Goal: Obtain resource: Download file/media

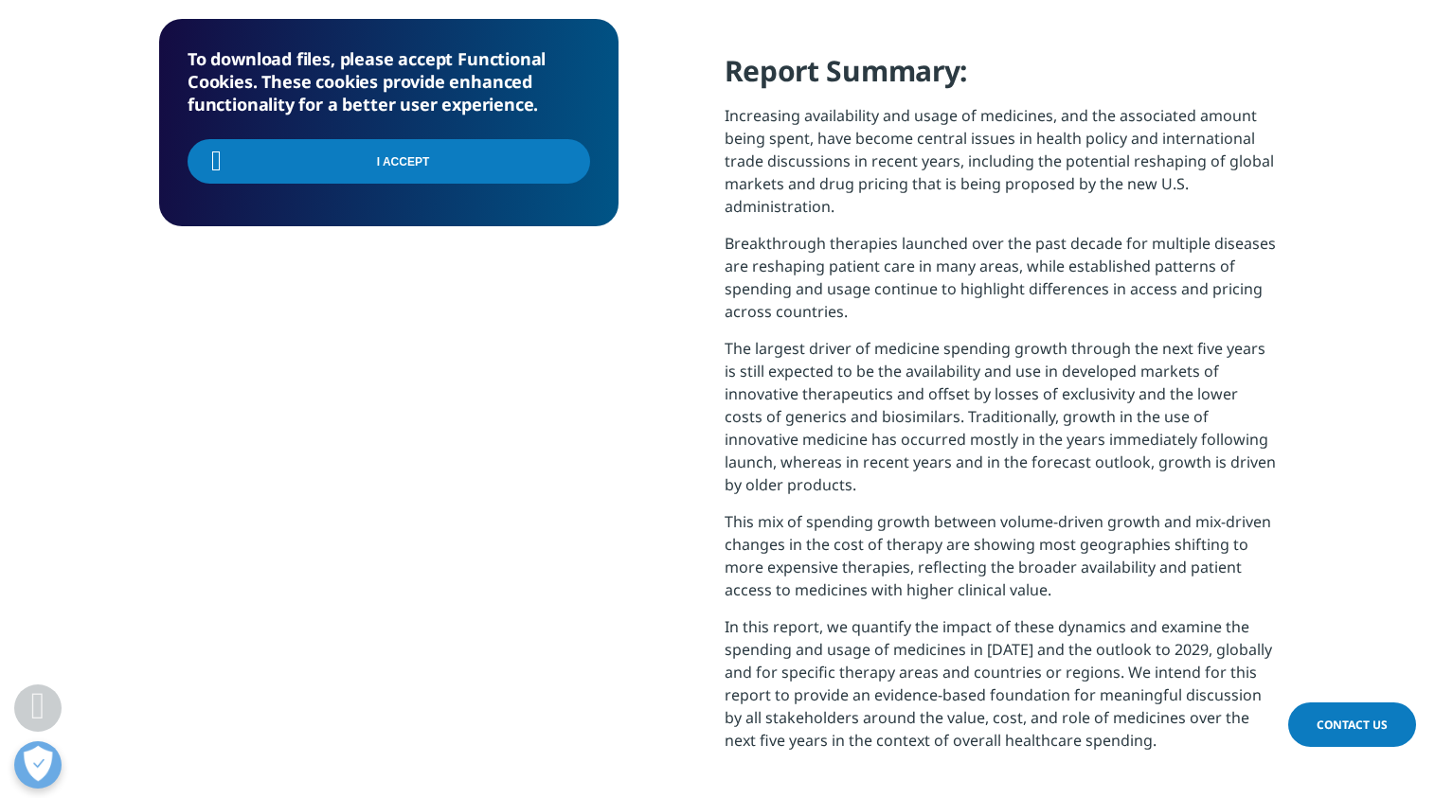
scroll to position [852, 0]
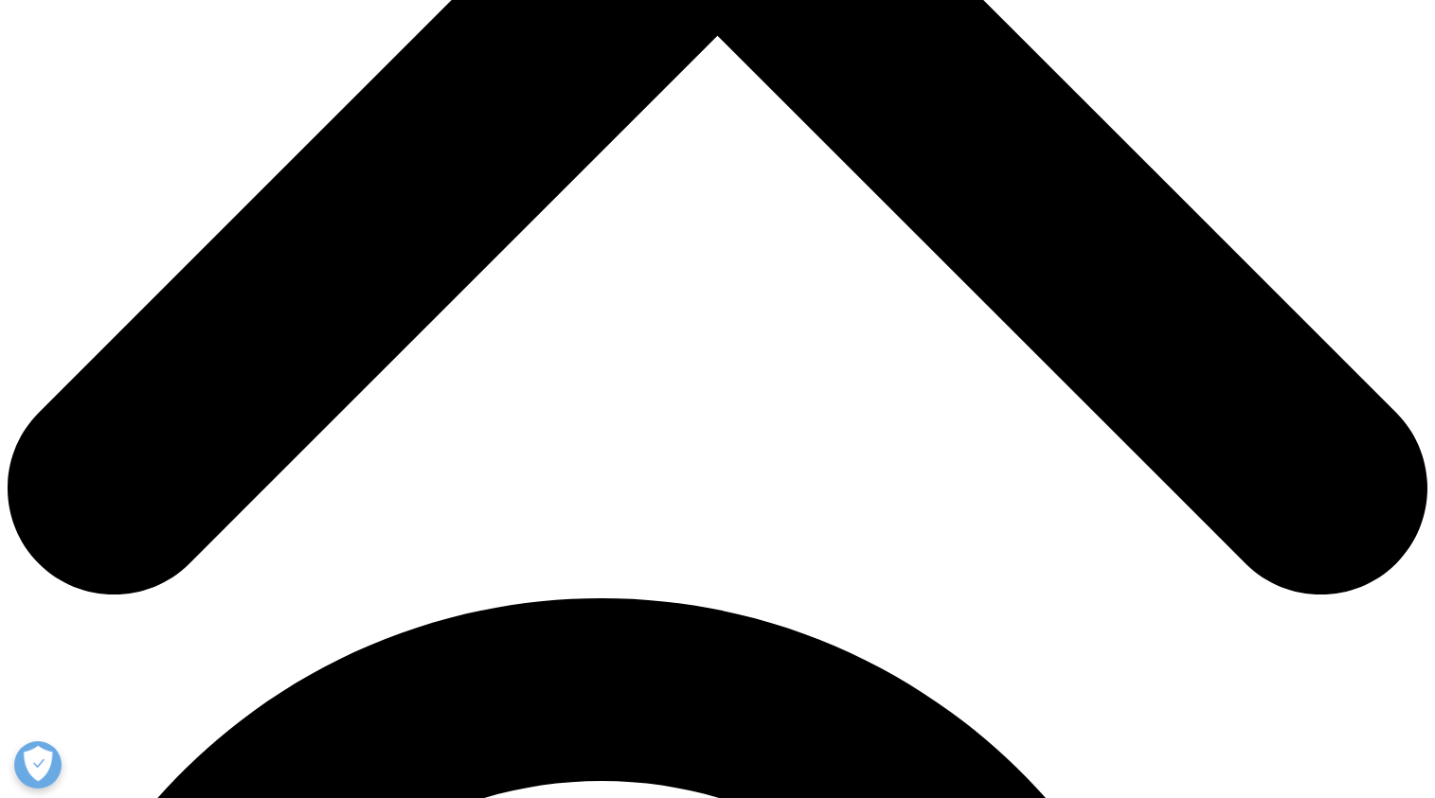
scroll to position [1046, 1117]
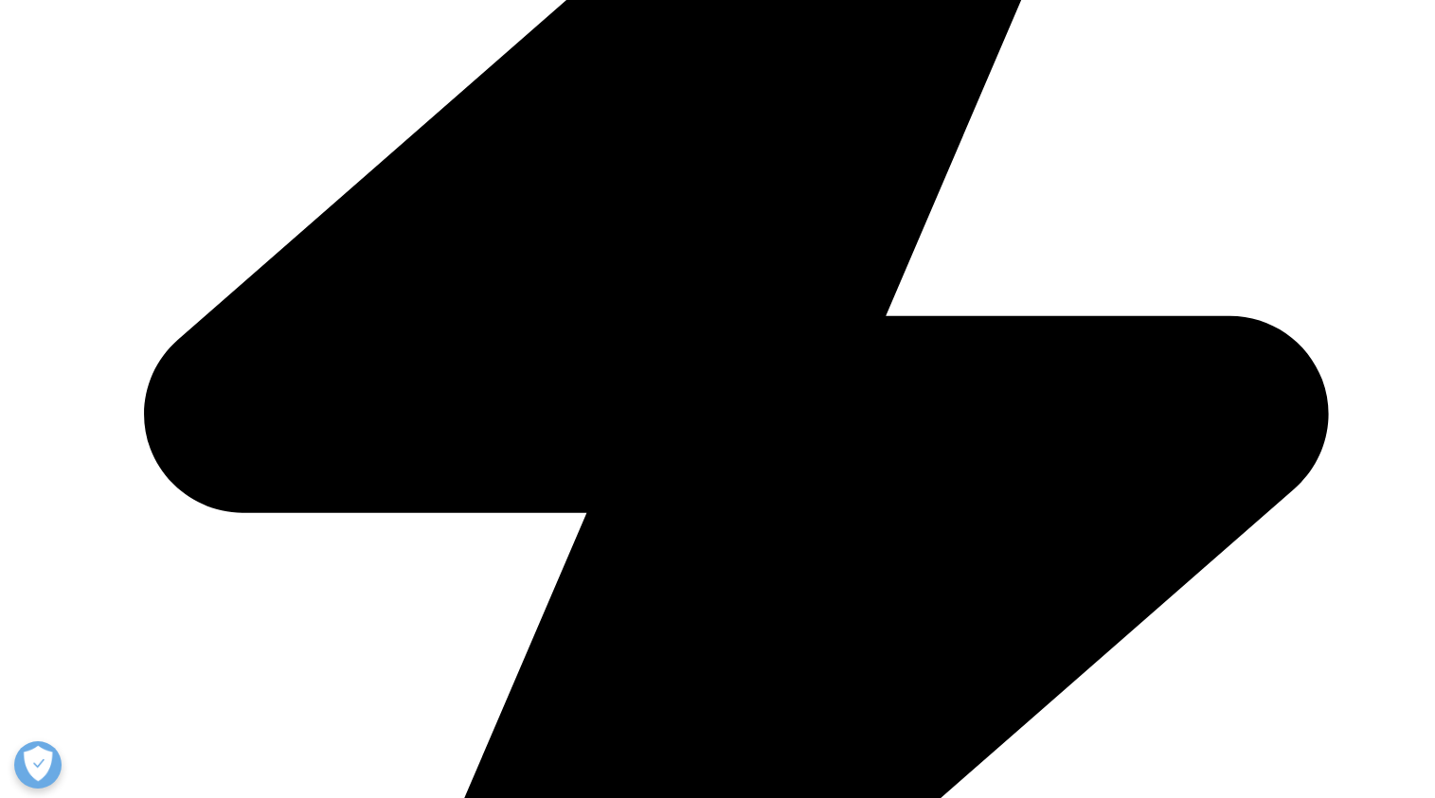
type input "Chor Sing"
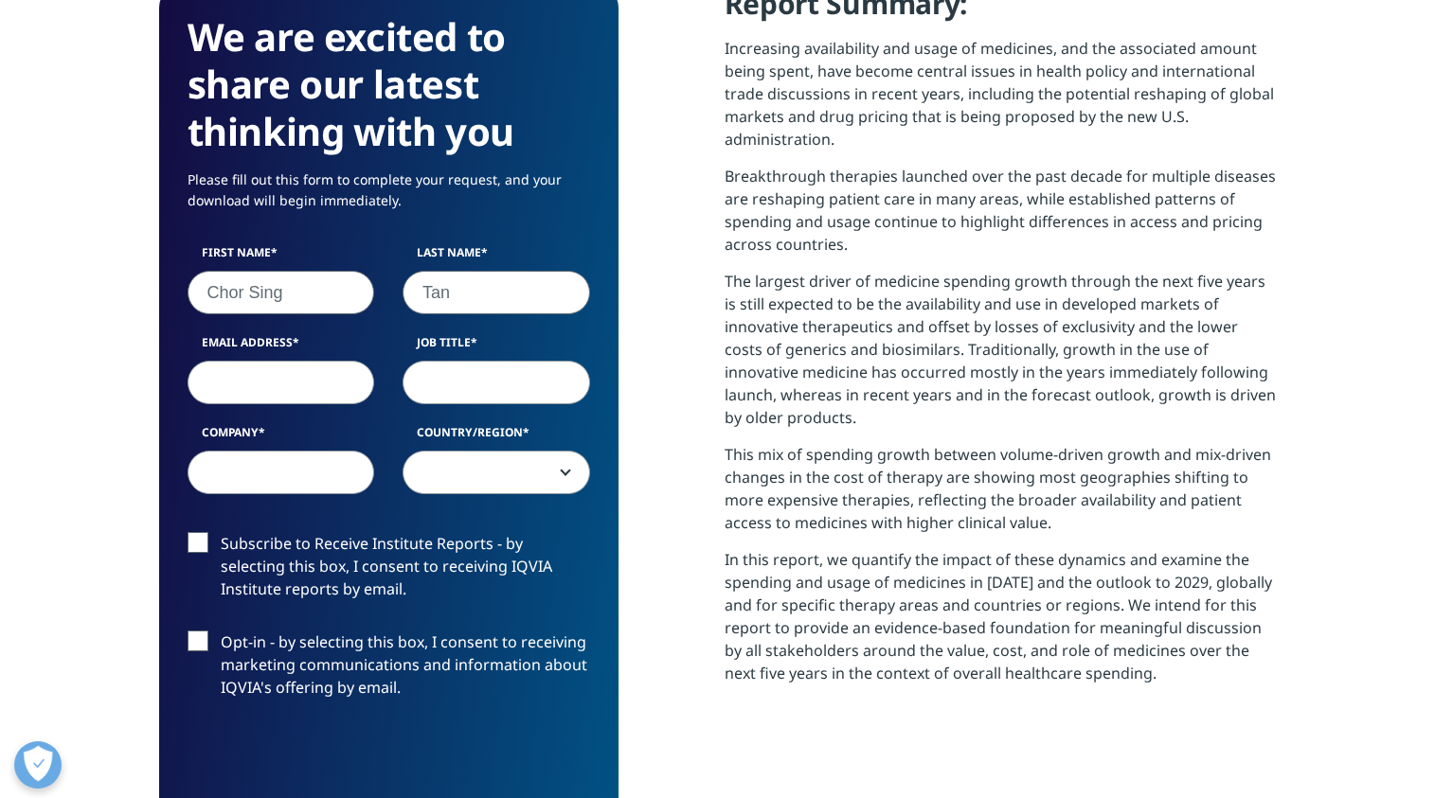
type input "Tan"
type input "[EMAIL_ADDRESS][DOMAIN_NAME]"
type input "GSA & Thought Leader"
click at [299, 442] on label "Company" at bounding box center [280, 437] width 187 height 27
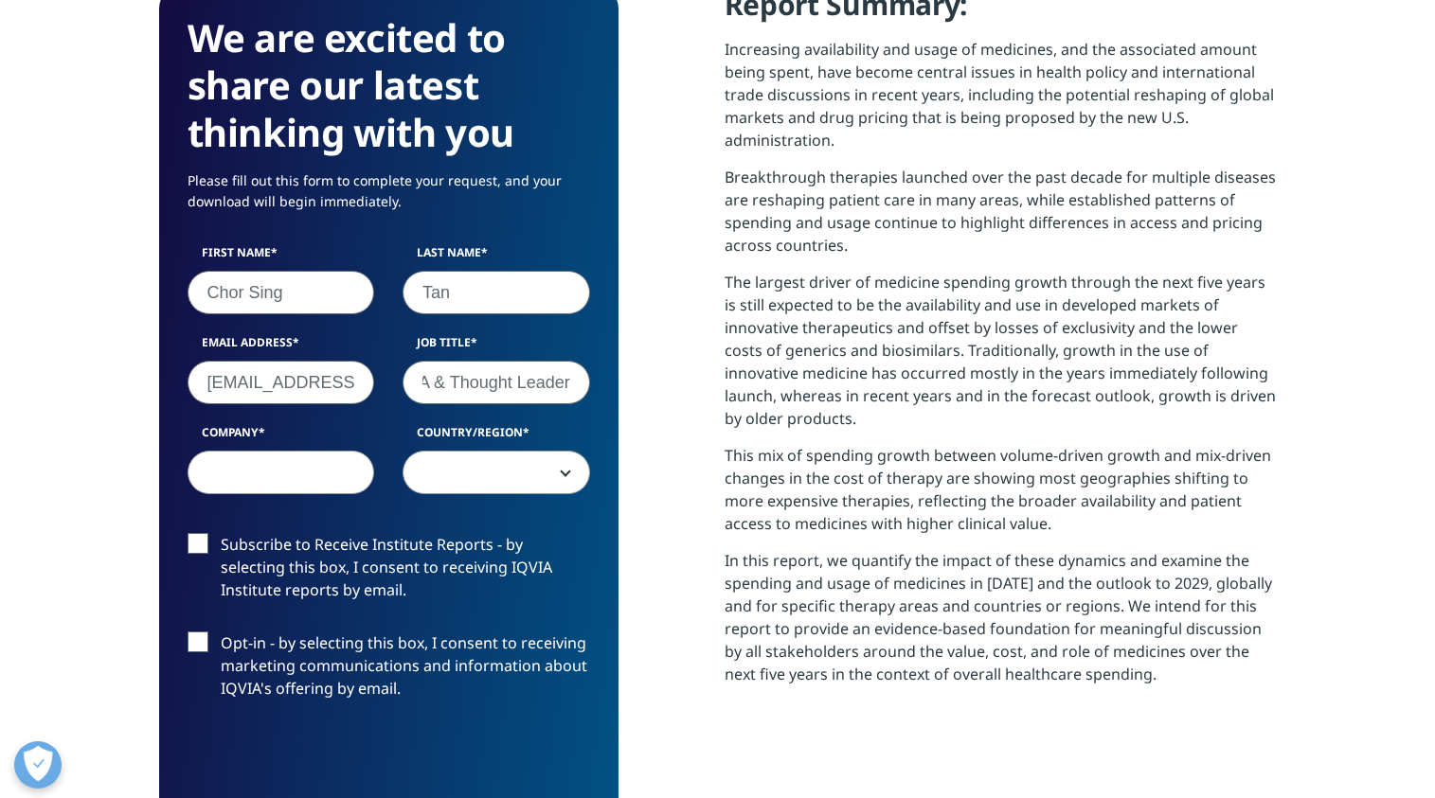
click at [299, 451] on input "Company" at bounding box center [280, 473] width 187 height 44
click at [308, 473] on input "Company" at bounding box center [280, 473] width 187 height 44
type input "Repligen"
select select "[GEOGRAPHIC_DATA]"
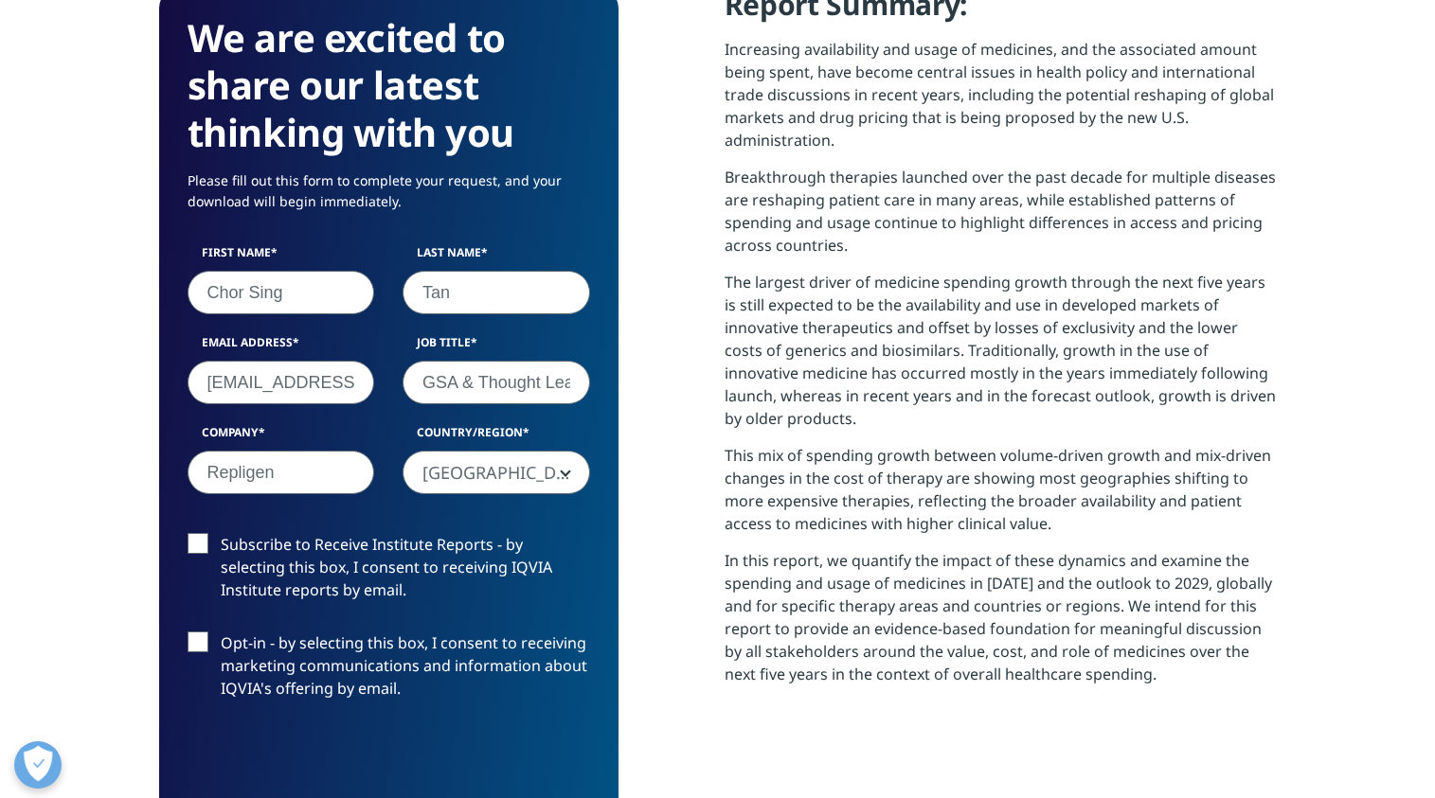
click at [189, 636] on label "Opt-in - by selecting this box, I consent to receiving marketing communications…" at bounding box center [388, 671] width 402 height 79
click at [221, 632] on input "Opt-in - by selecting this box, I consent to receiving marketing communications…" at bounding box center [221, 632] width 0 height 0
click at [197, 544] on label "Subscribe to Receive Institute Reports - by selecting this box, I consent to re…" at bounding box center [388, 572] width 402 height 79
click at [221, 533] on input "Subscribe to Receive Institute Reports - by selecting this box, I consent to re…" at bounding box center [221, 533] width 0 height 0
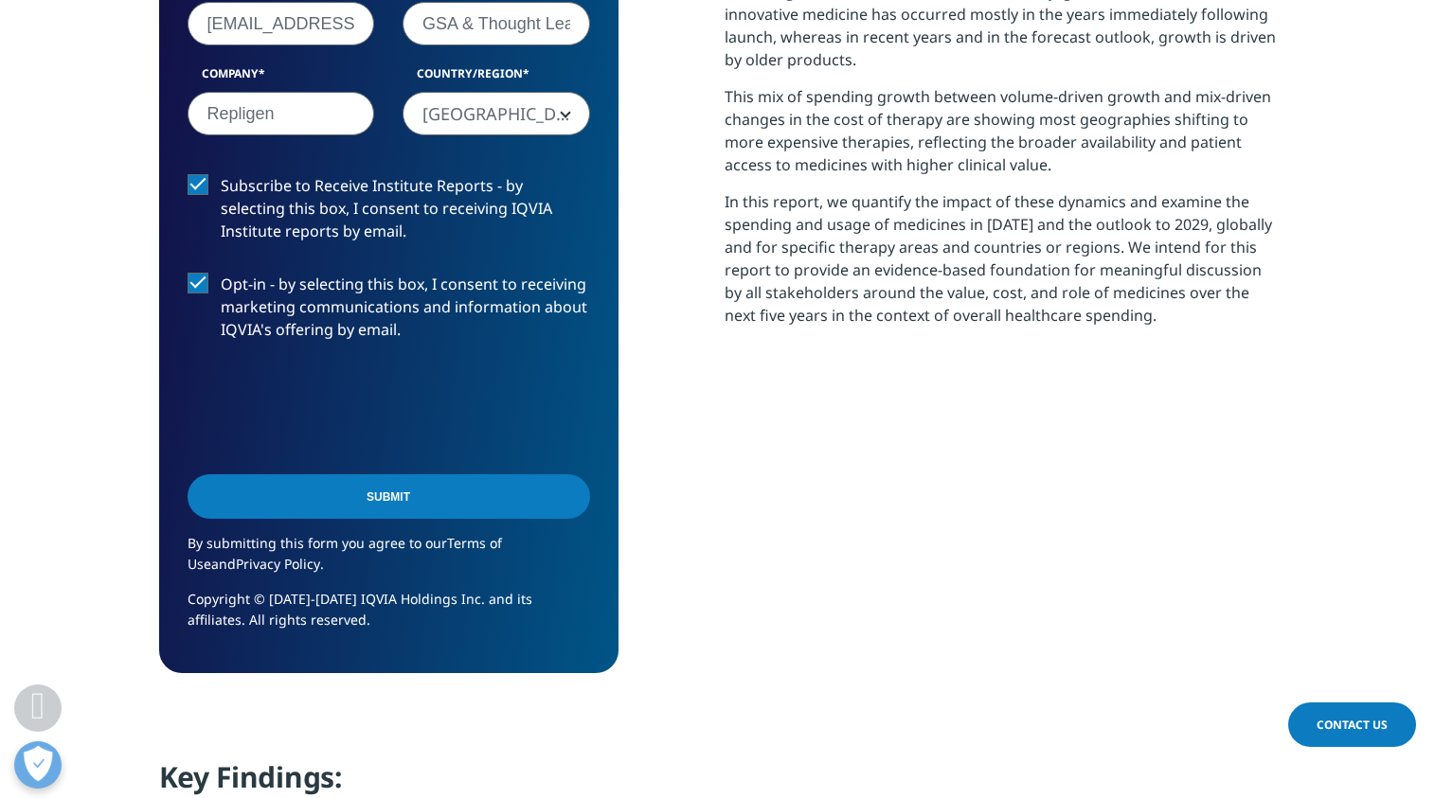
scroll to position [1231, 0]
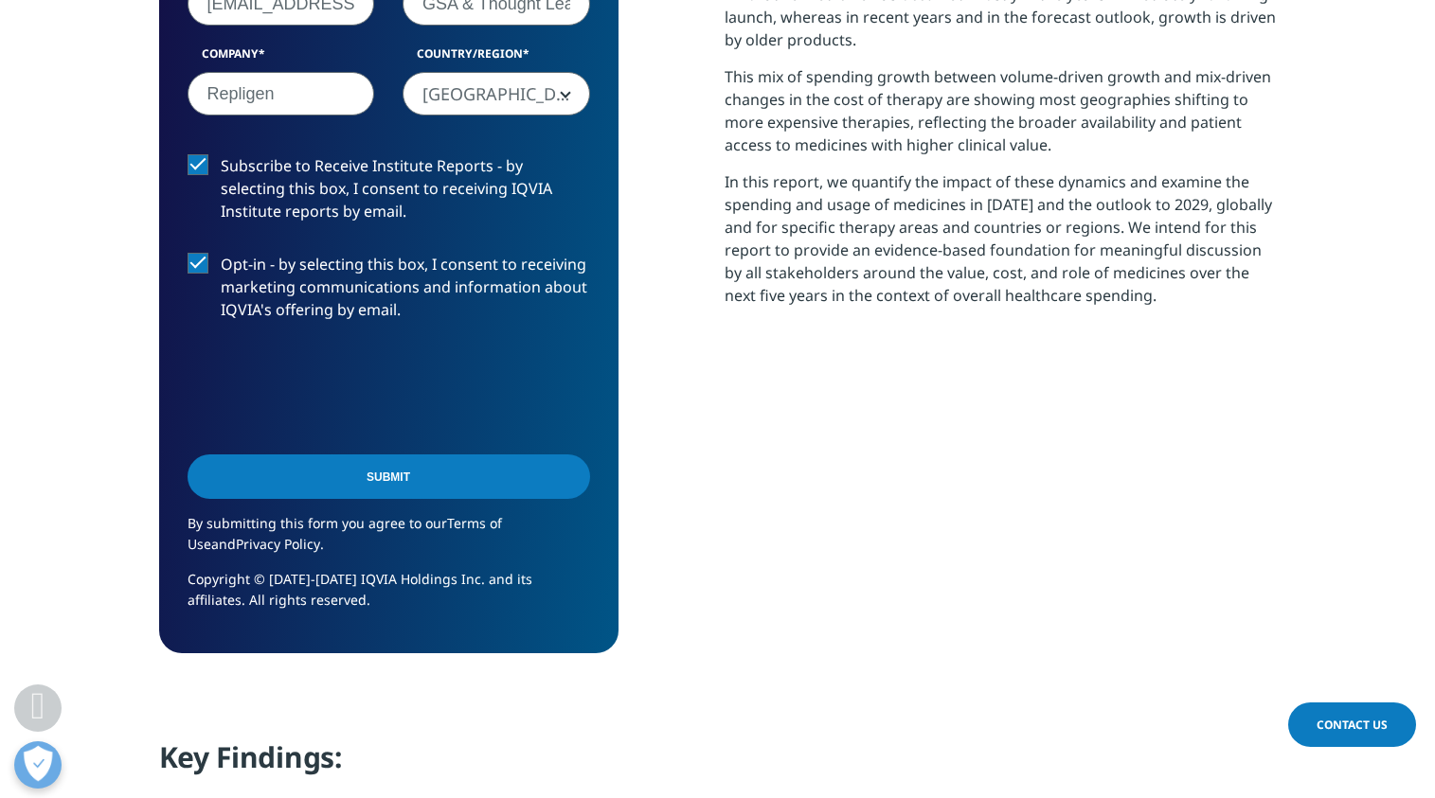
click at [462, 475] on input "Submit" at bounding box center [388, 477] width 402 height 45
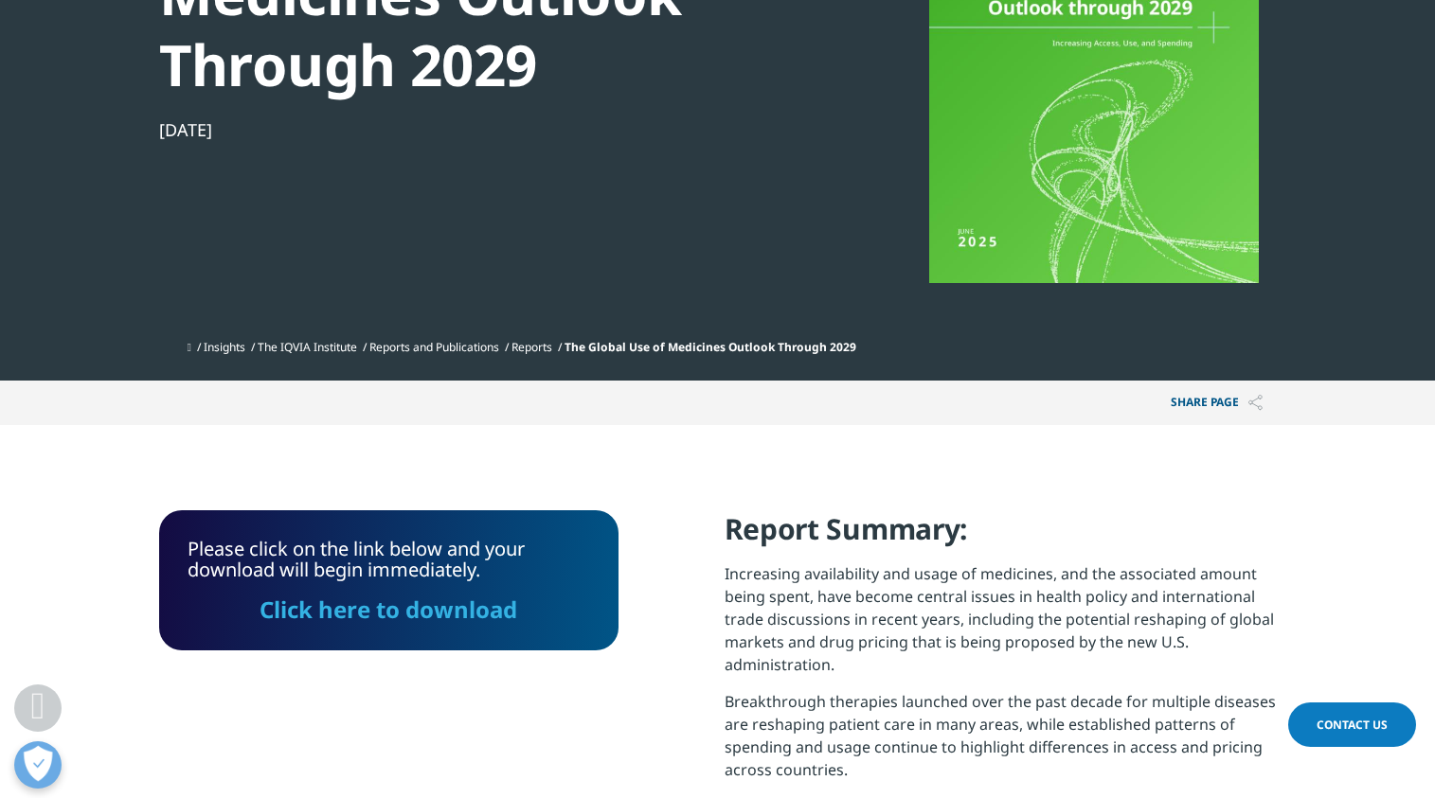
scroll to position [298, 0]
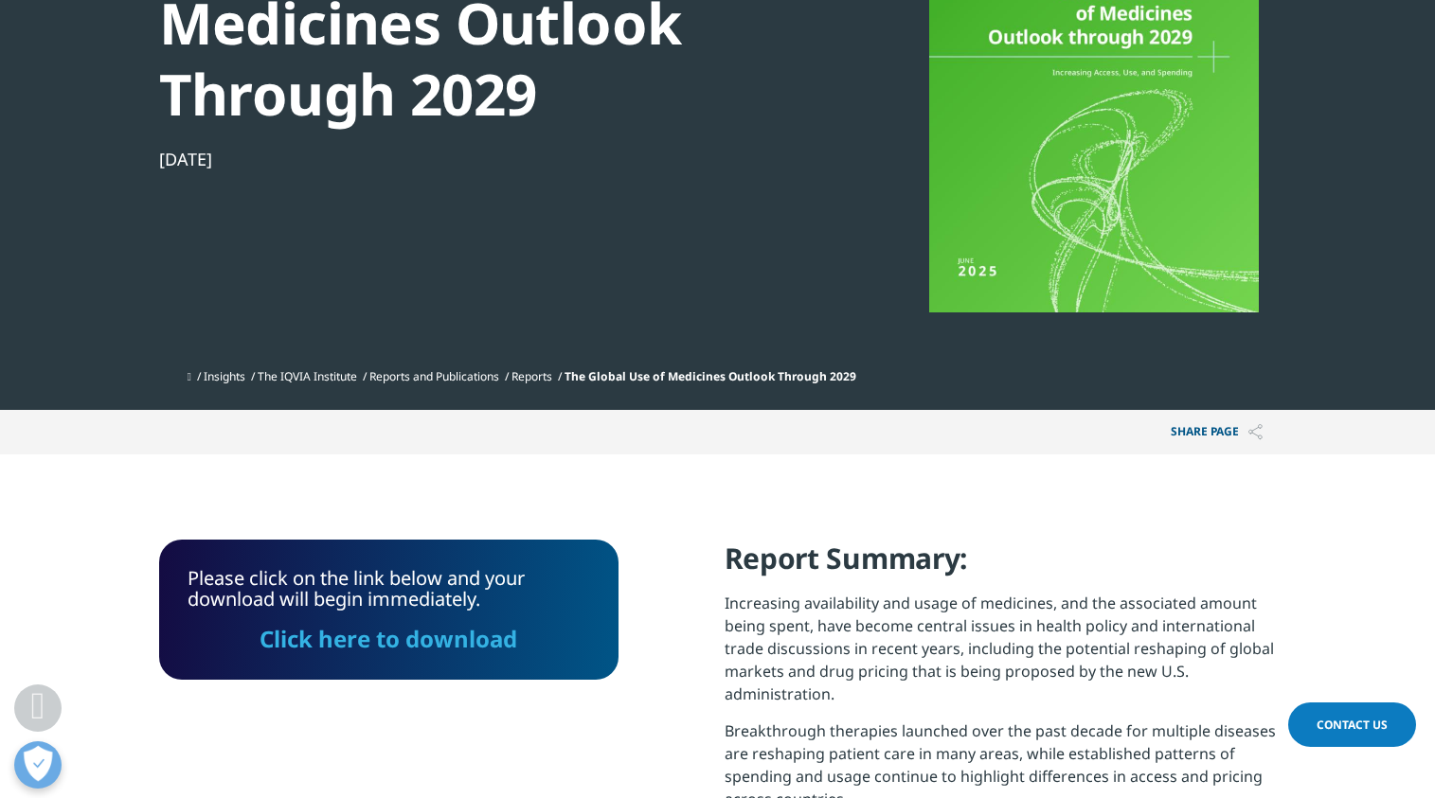
click at [479, 656] on div "Please click on the link below and your download will begin immediately. Click …" at bounding box center [388, 610] width 459 height 140
click at [488, 629] on link "Click here to download" at bounding box center [388, 638] width 258 height 31
